Goal: Transaction & Acquisition: Download file/media

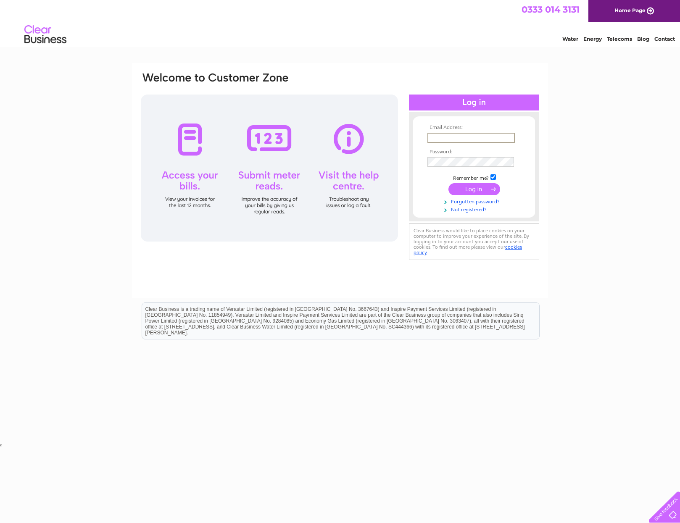
type input "pubhub2023@gmail.com"
click at [475, 189] on input "submit" at bounding box center [474, 189] width 52 height 12
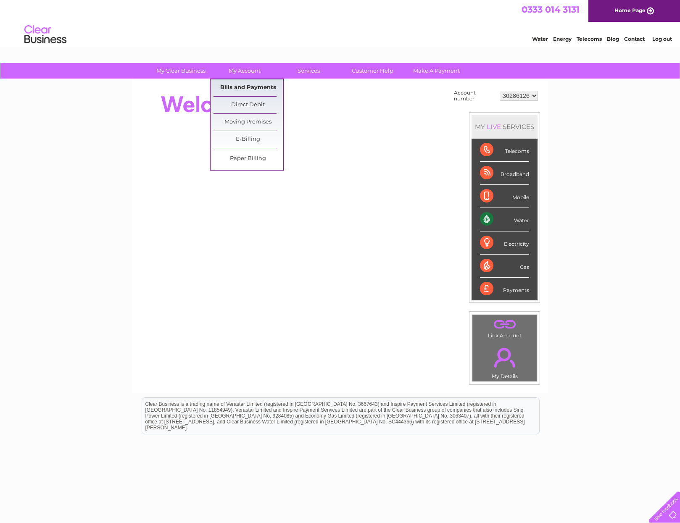
click at [251, 86] on link "Bills and Payments" at bounding box center [248, 87] width 69 height 17
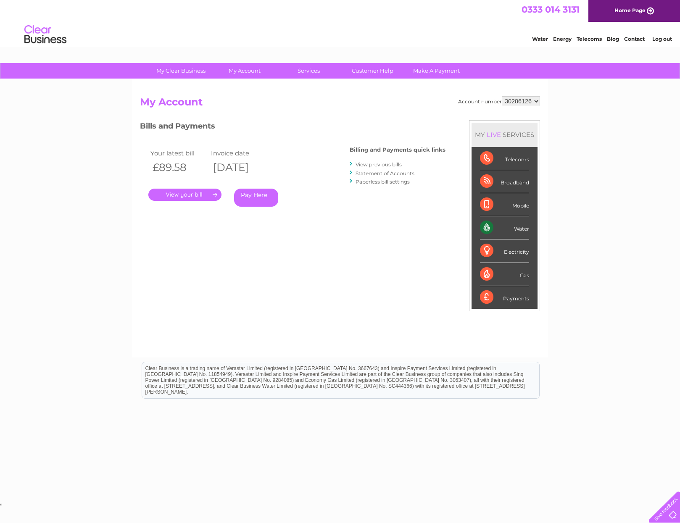
click at [384, 164] on link "View previous bills" at bounding box center [379, 164] width 46 height 6
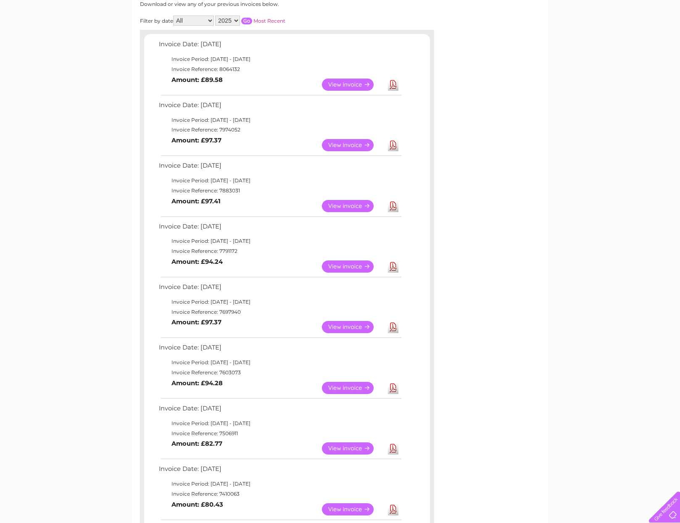
scroll to position [119, 0]
click at [395, 321] on link "Download" at bounding box center [393, 327] width 11 height 12
click at [393, 322] on link "Download" at bounding box center [393, 327] width 11 height 12
click at [394, 321] on link "Download" at bounding box center [393, 327] width 11 height 12
click at [395, 263] on link "Download" at bounding box center [393, 266] width 11 height 12
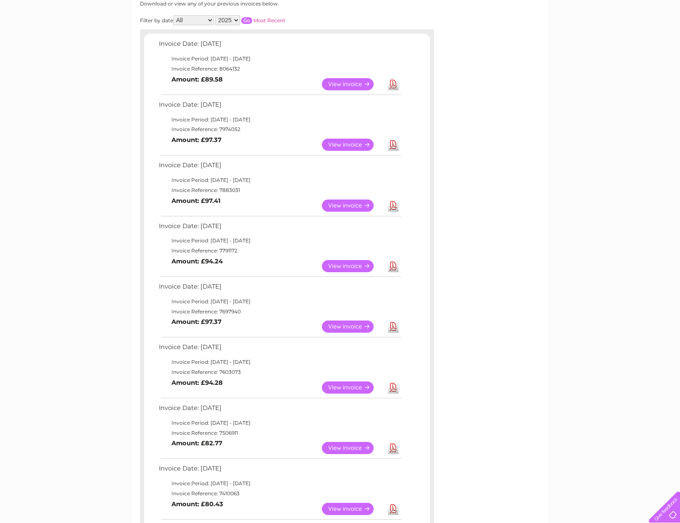
click at [393, 201] on link "Download" at bounding box center [393, 206] width 11 height 12
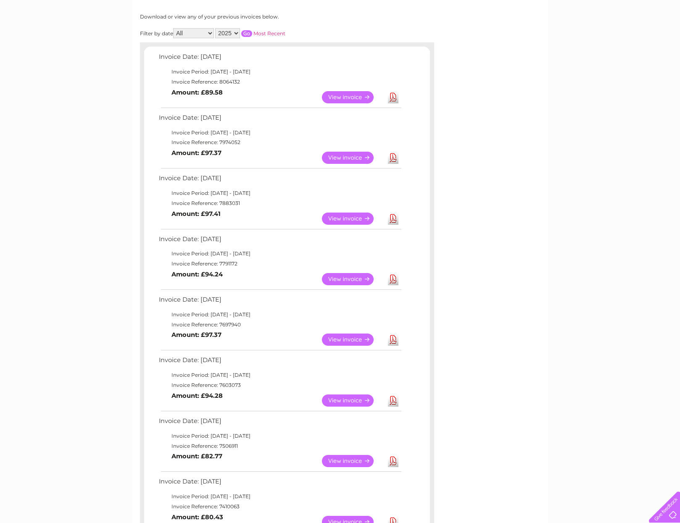
click at [393, 156] on link "Download" at bounding box center [393, 158] width 11 height 12
click at [394, 93] on link "Download" at bounding box center [393, 97] width 11 height 12
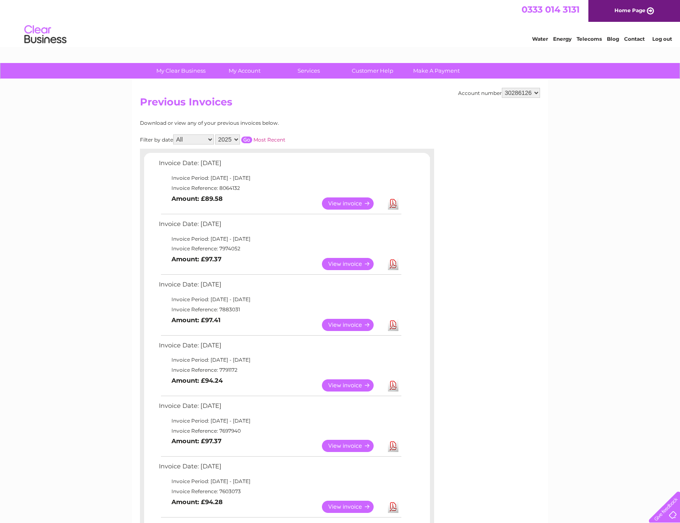
scroll to position [0, 0]
